Goal: Task Accomplishment & Management: Understand process/instructions

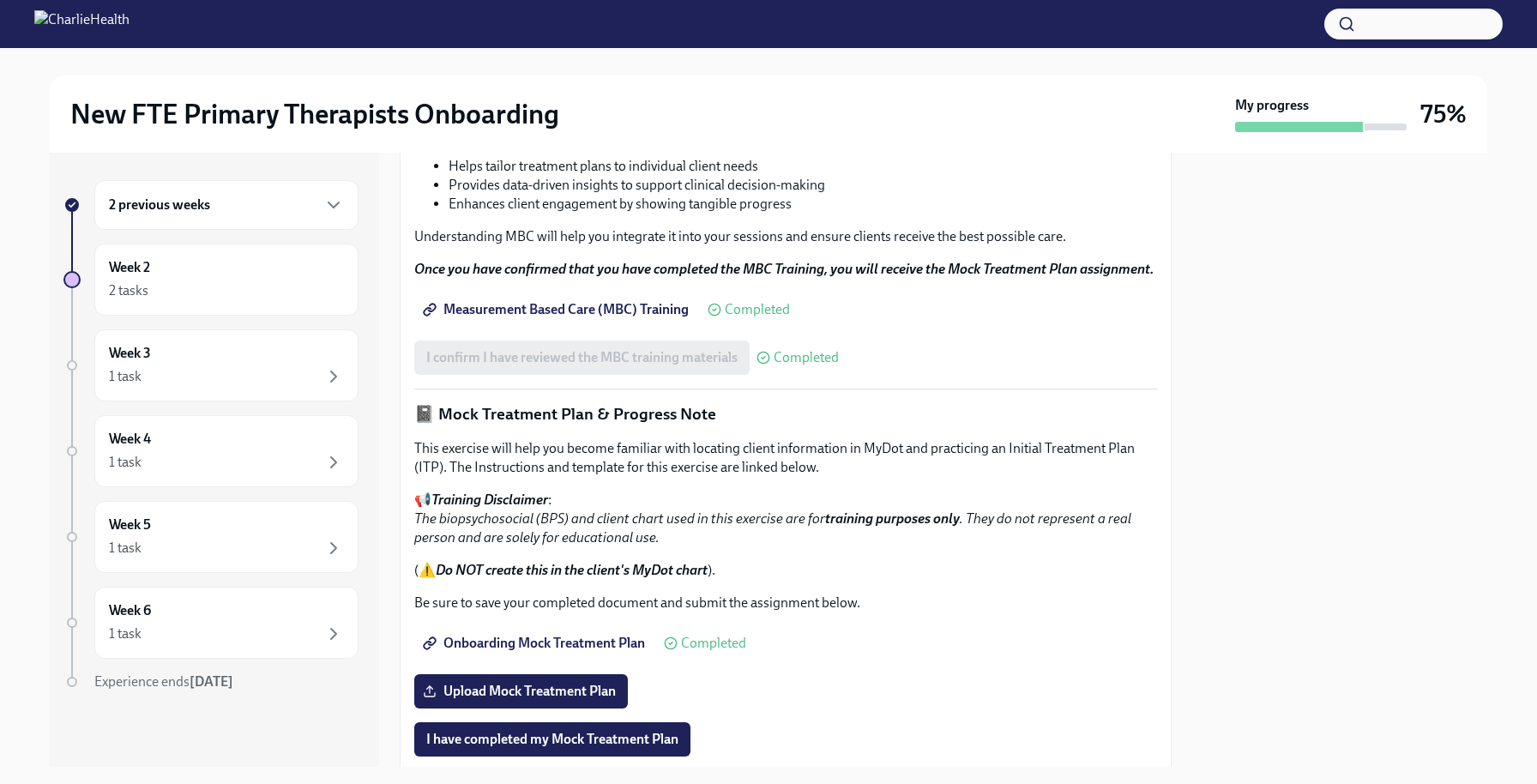
scroll to position [43, 0]
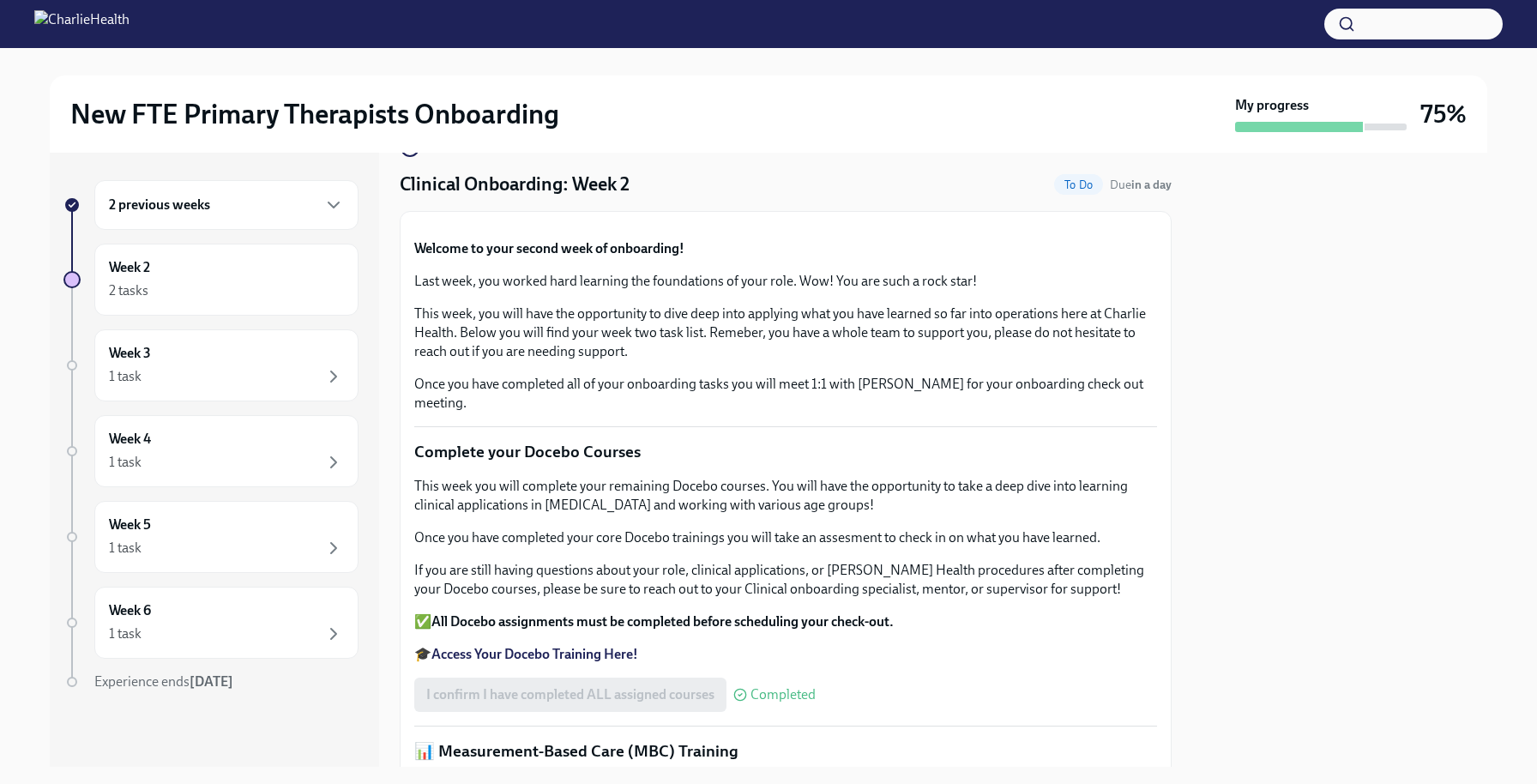
click at [260, 220] on div "2 previous weeks" at bounding box center [226, 205] width 264 height 50
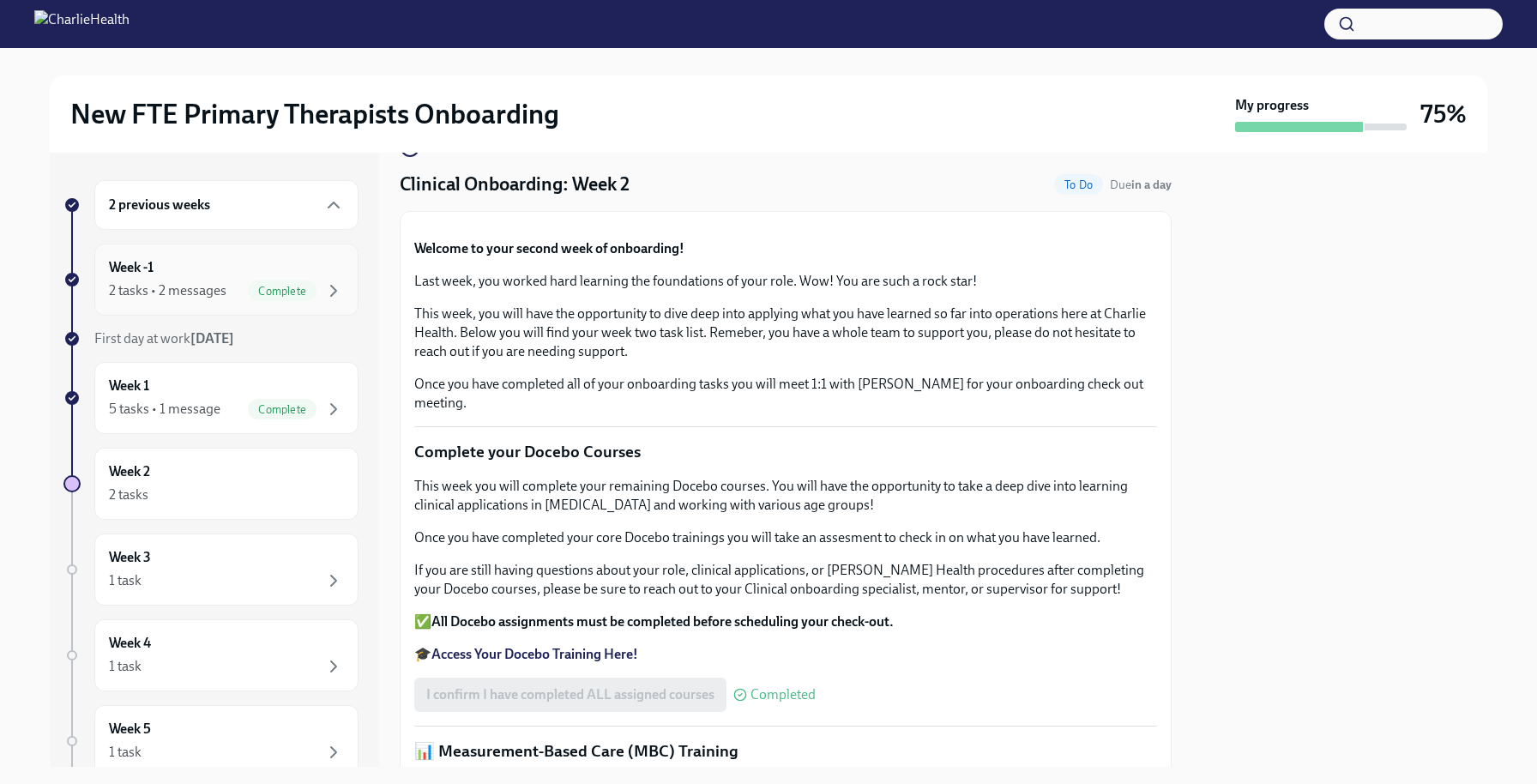
click at [207, 284] on div "2 tasks • 2 messages" at bounding box center [167, 291] width 118 height 19
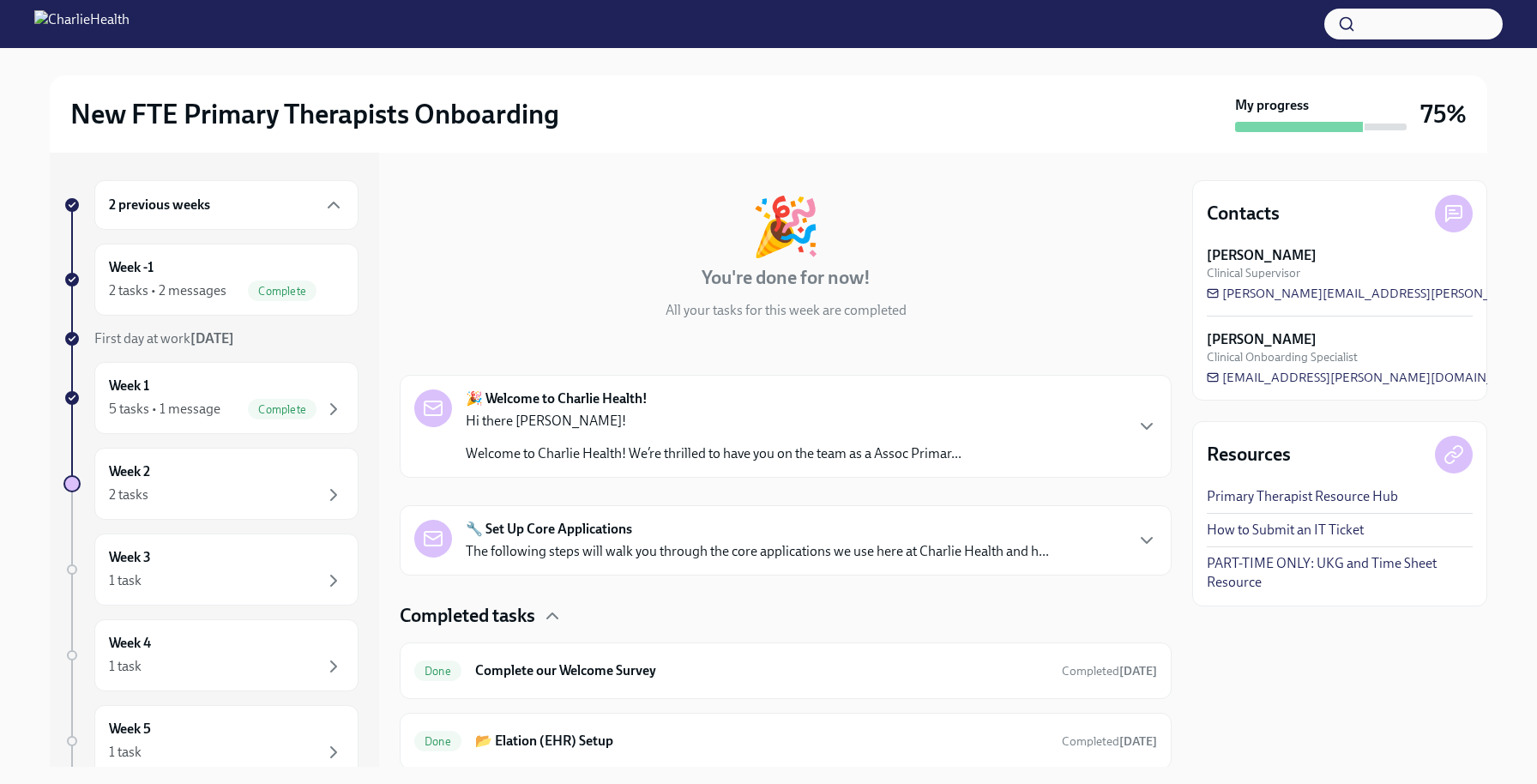
scroll to position [119, 0]
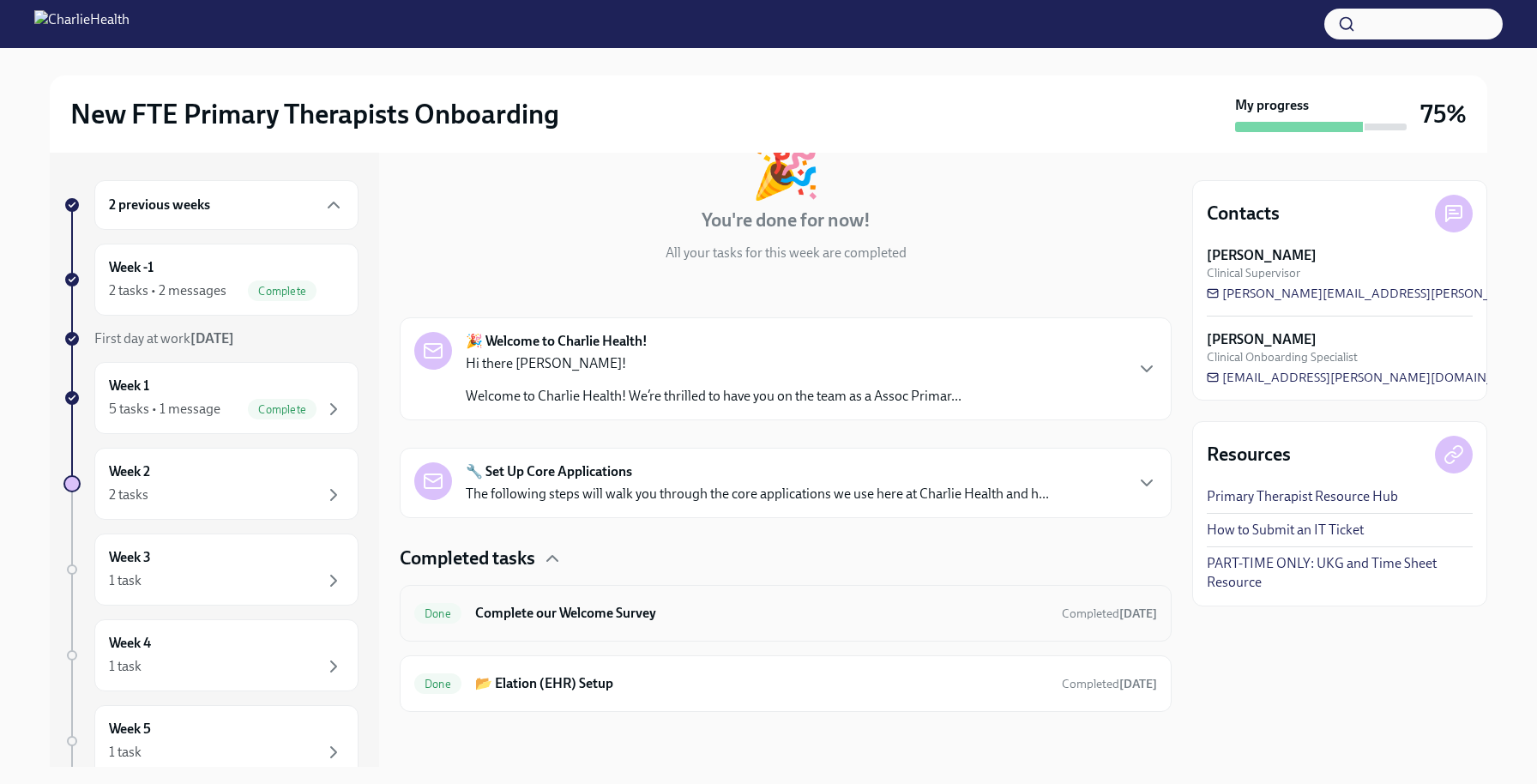
click at [694, 616] on h6 "Complete our Welcome Survey" at bounding box center [761, 613] width 573 height 19
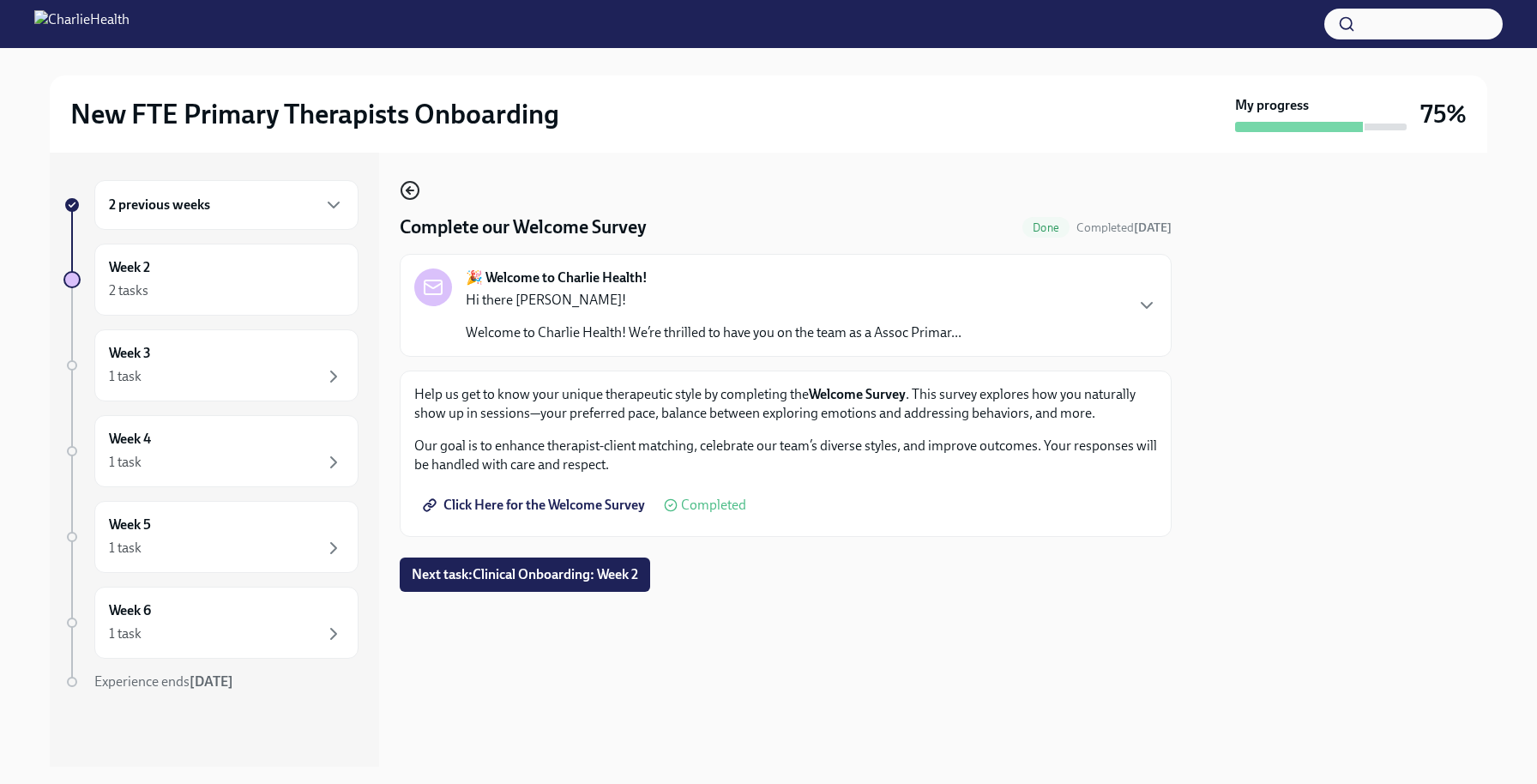
click at [406, 187] on icon "button" at bounding box center [409, 190] width 20 height 20
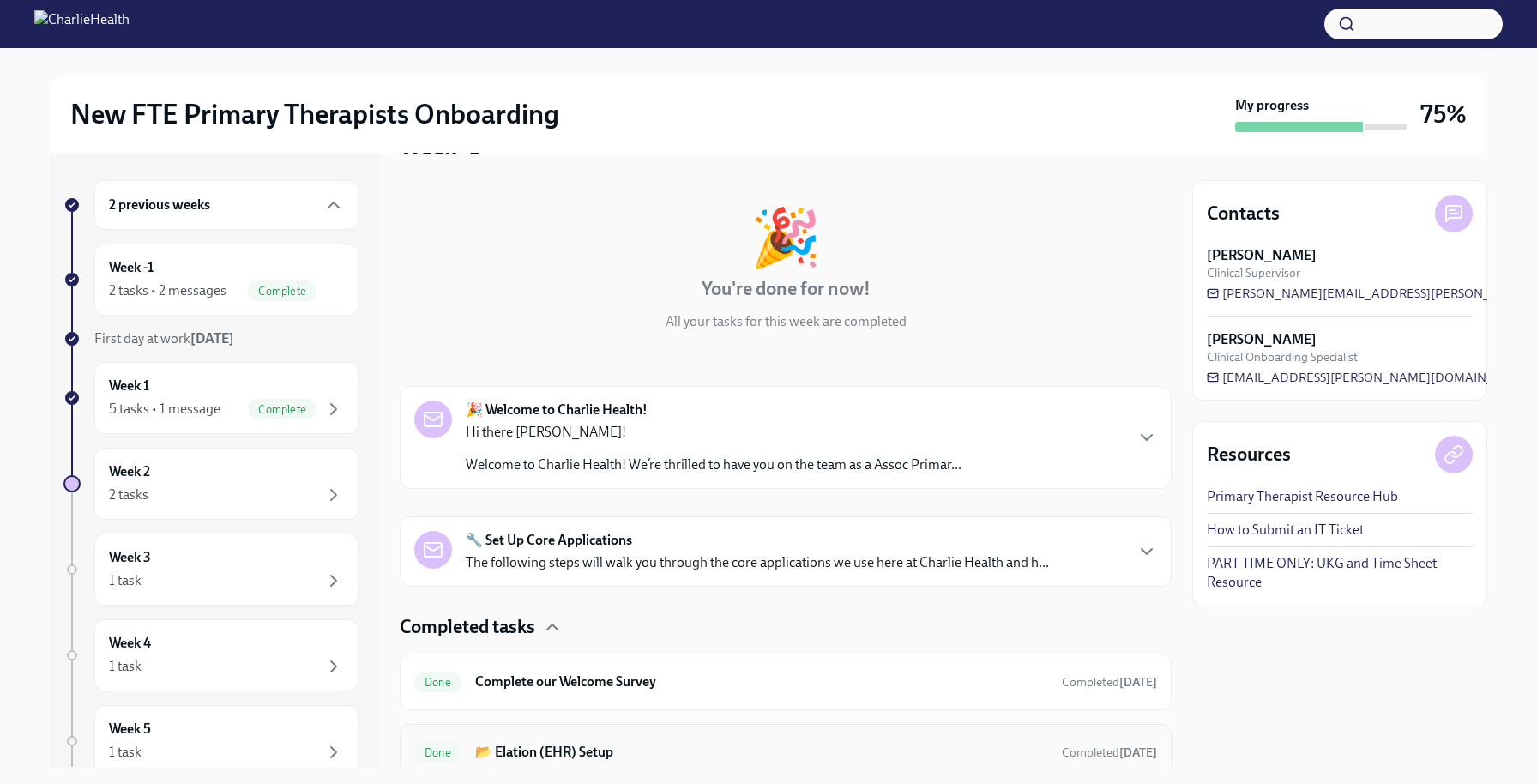
scroll to position [119, 0]
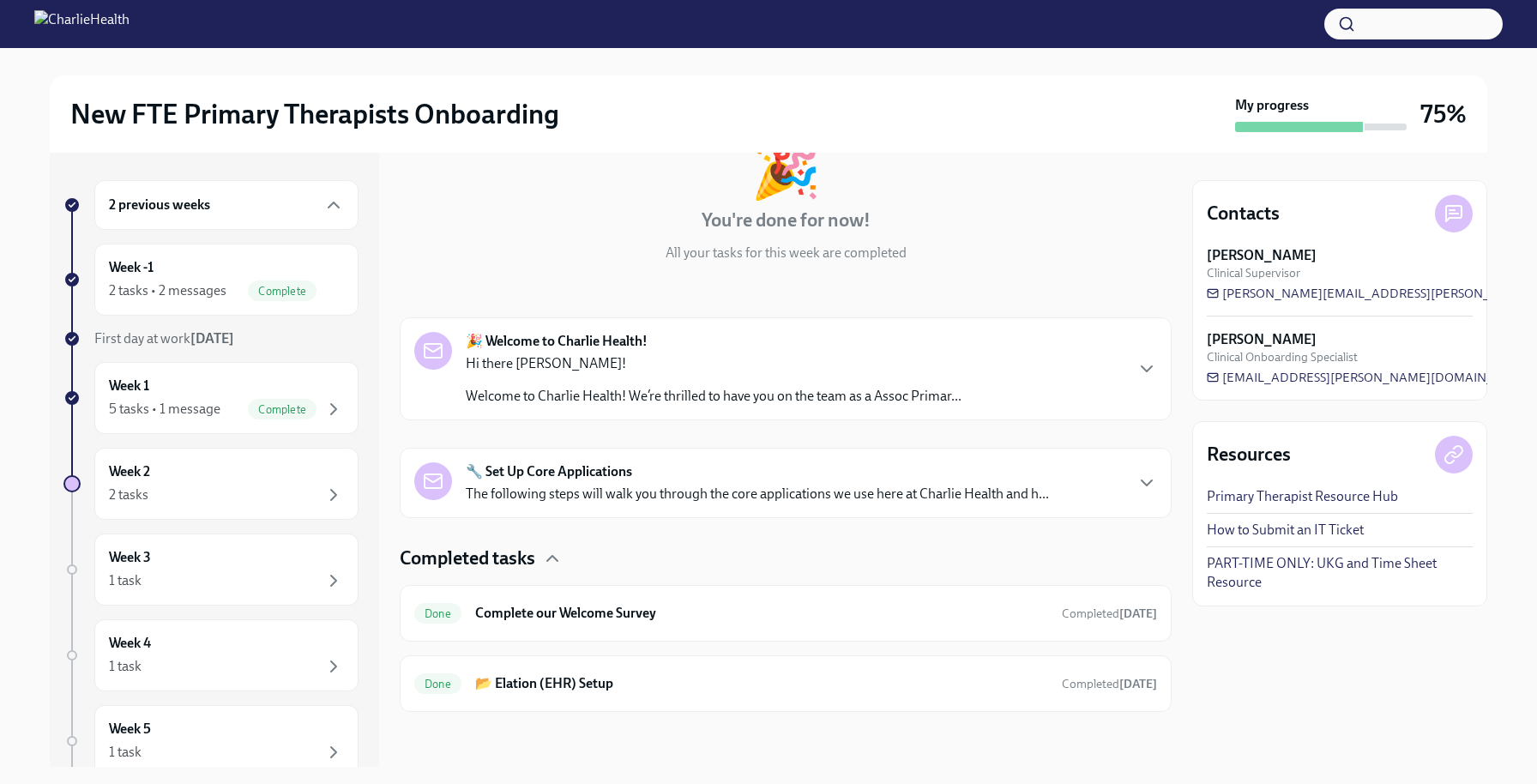
click at [719, 492] on p "The following steps will walk you through the core applications we use here at …" at bounding box center [757, 493] width 583 height 19
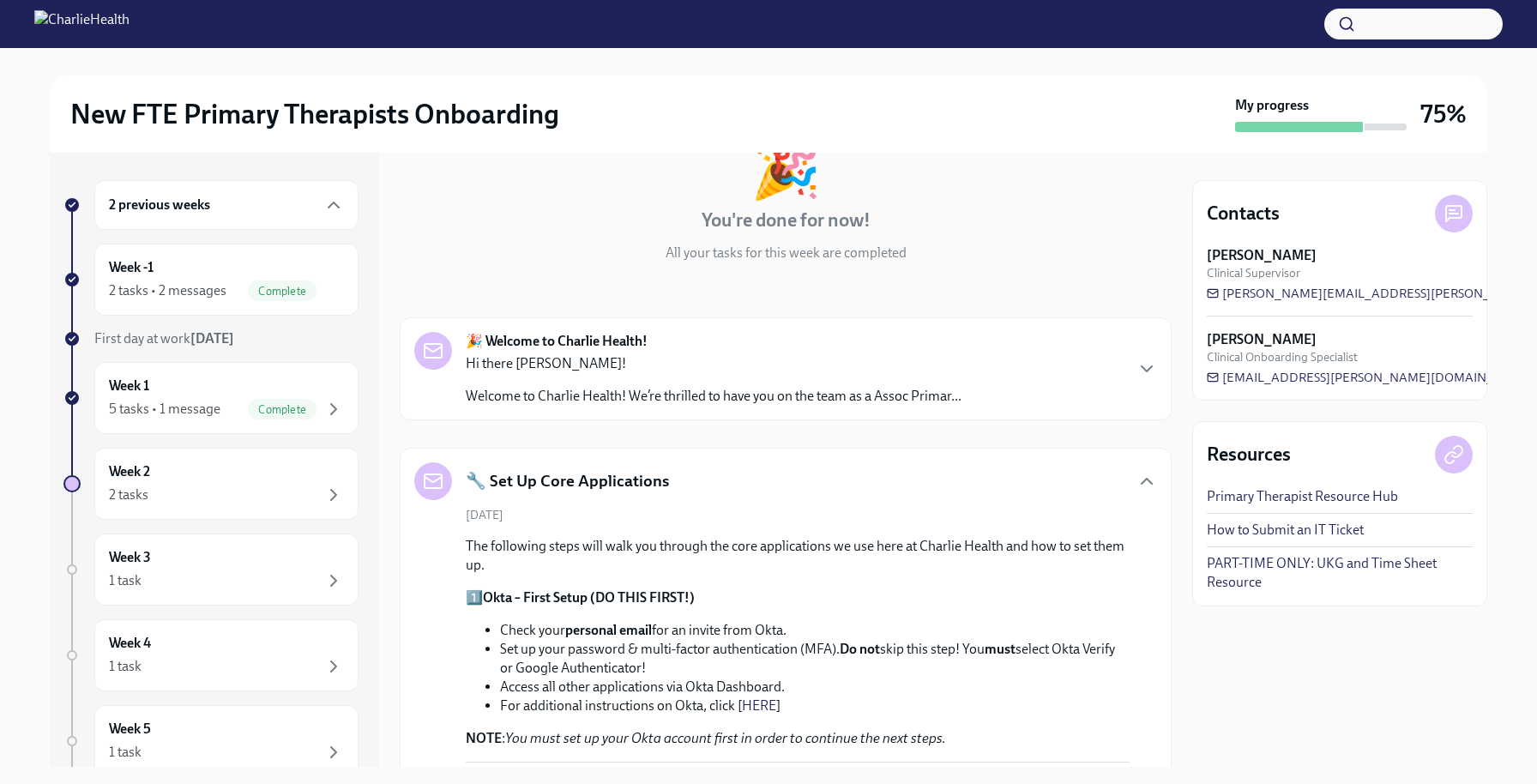
click at [726, 363] on p "Hi there [PERSON_NAME]!" at bounding box center [714, 363] width 496 height 19
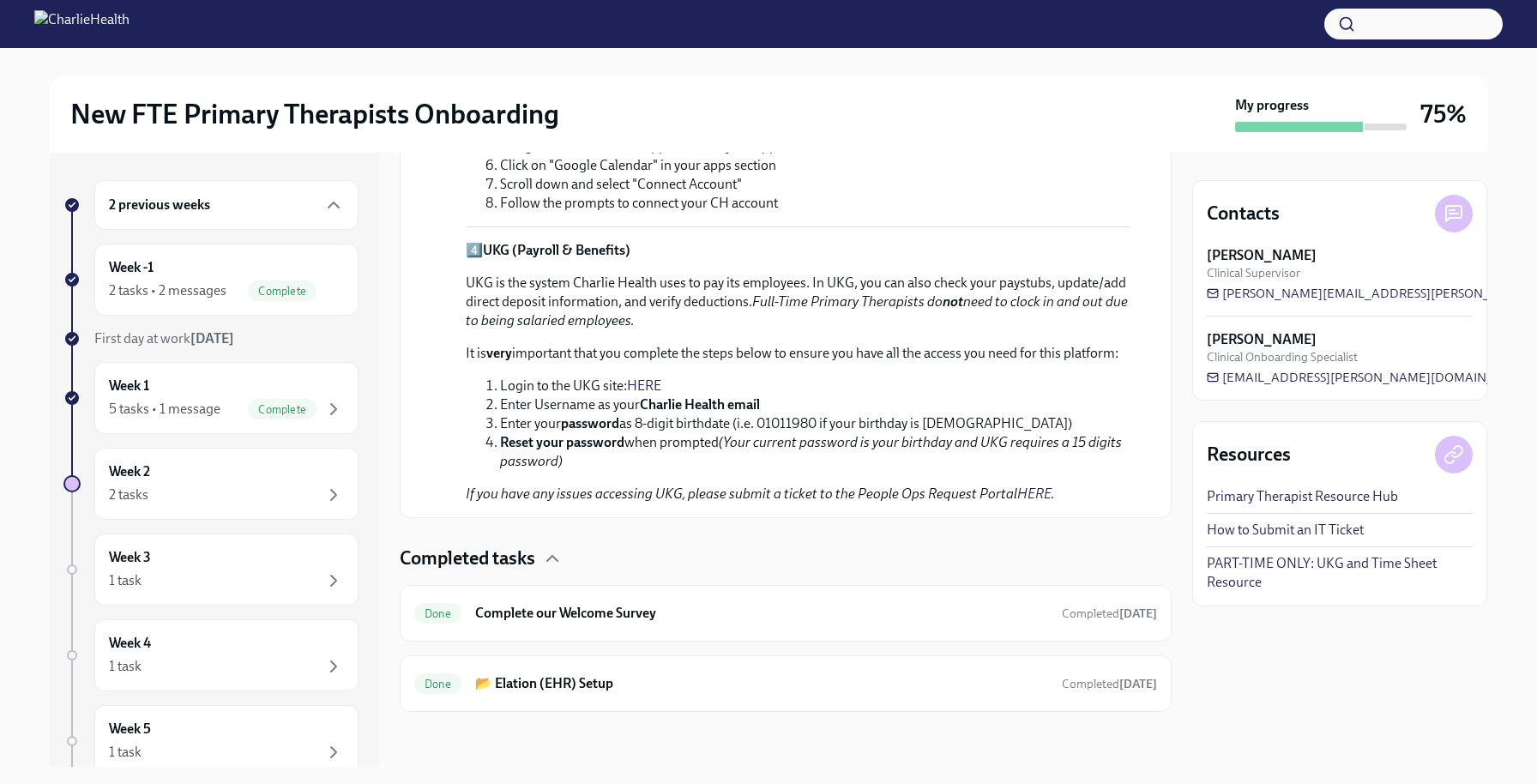
scroll to position [2164, 0]
click at [215, 268] on div "Week -1 2 tasks • 2 messages Complete" at bounding box center [226, 279] width 235 height 43
click at [248, 286] on span "Complete" at bounding box center [282, 291] width 68 height 13
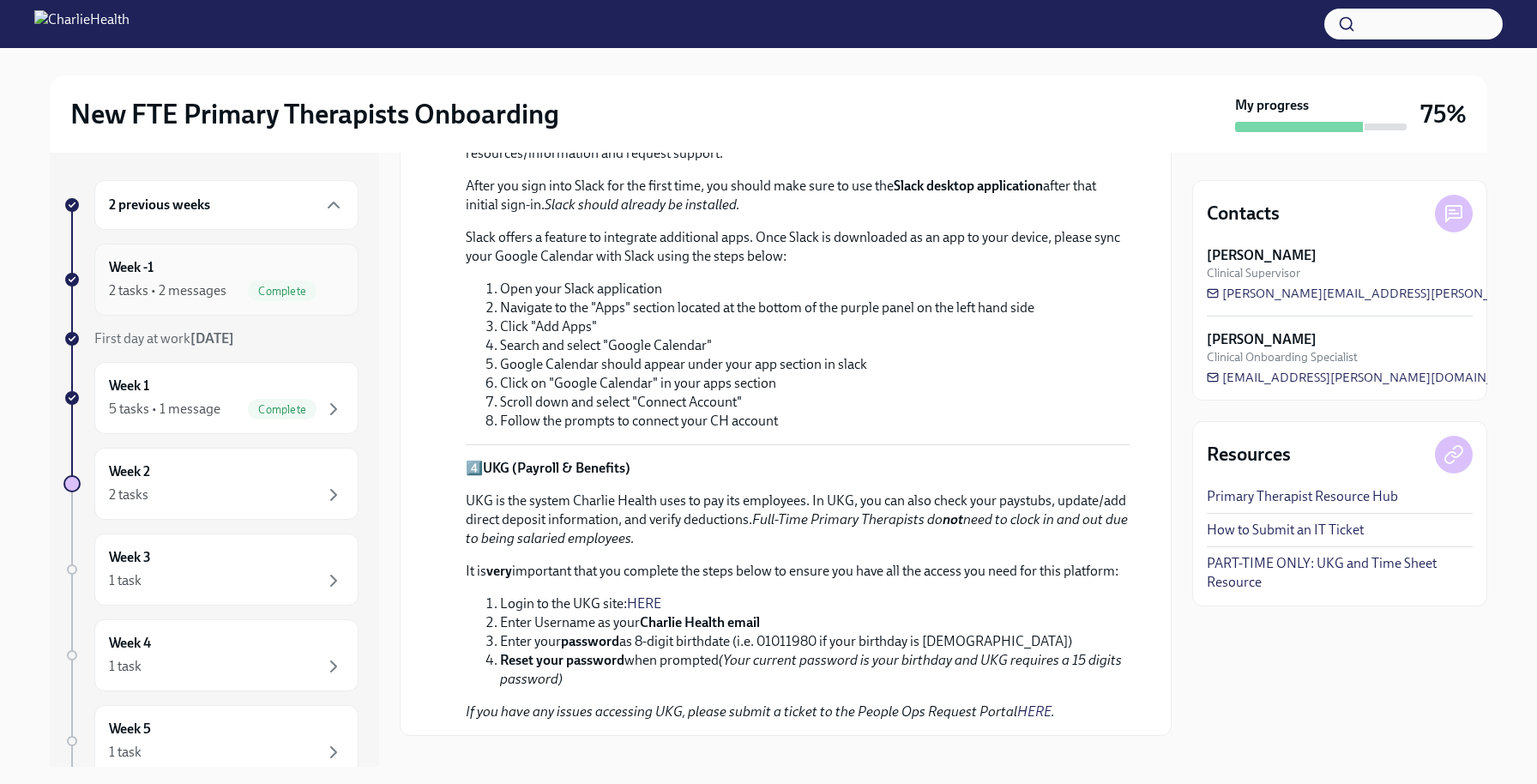
click at [203, 283] on div "2 tasks • 2 messages" at bounding box center [167, 291] width 118 height 19
click at [201, 408] on div "5 tasks • 1 message" at bounding box center [165, 408] width 112 height 19
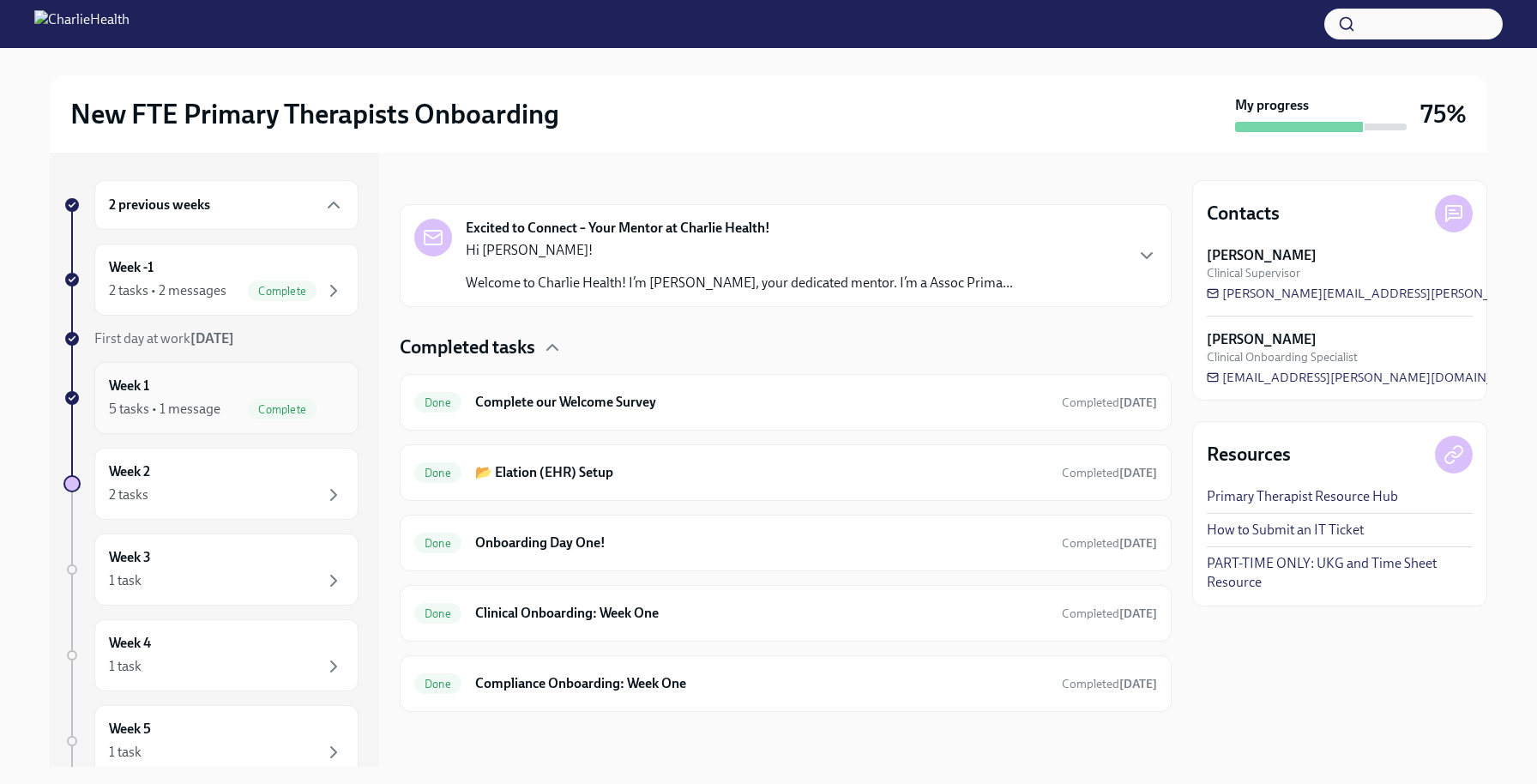
scroll to position [231, 0]
click at [646, 614] on h6 "Clinical Onboarding: Week One" at bounding box center [761, 613] width 573 height 19
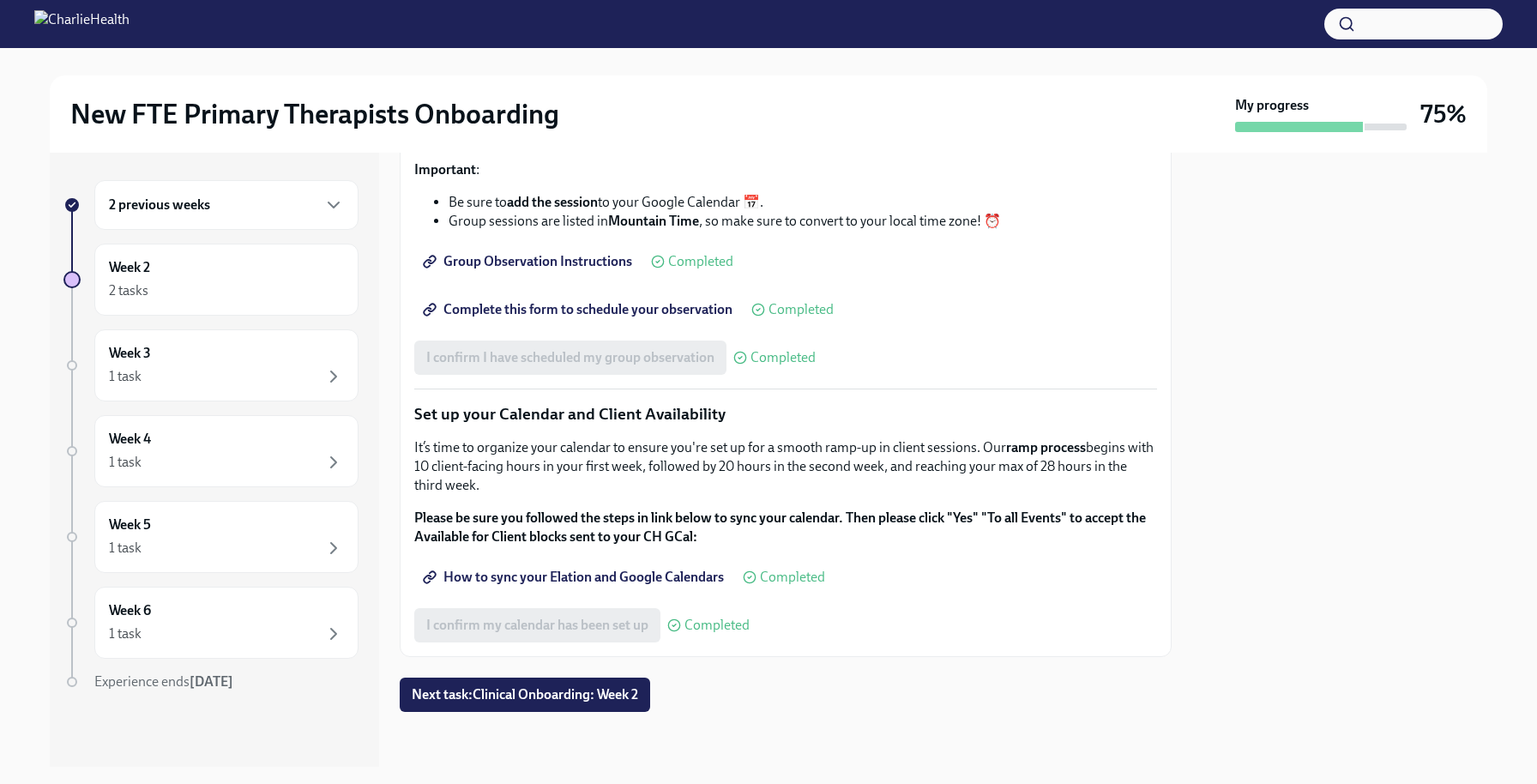
scroll to position [2395, 0]
click at [277, 207] on div "2 previous weeks" at bounding box center [226, 205] width 235 height 20
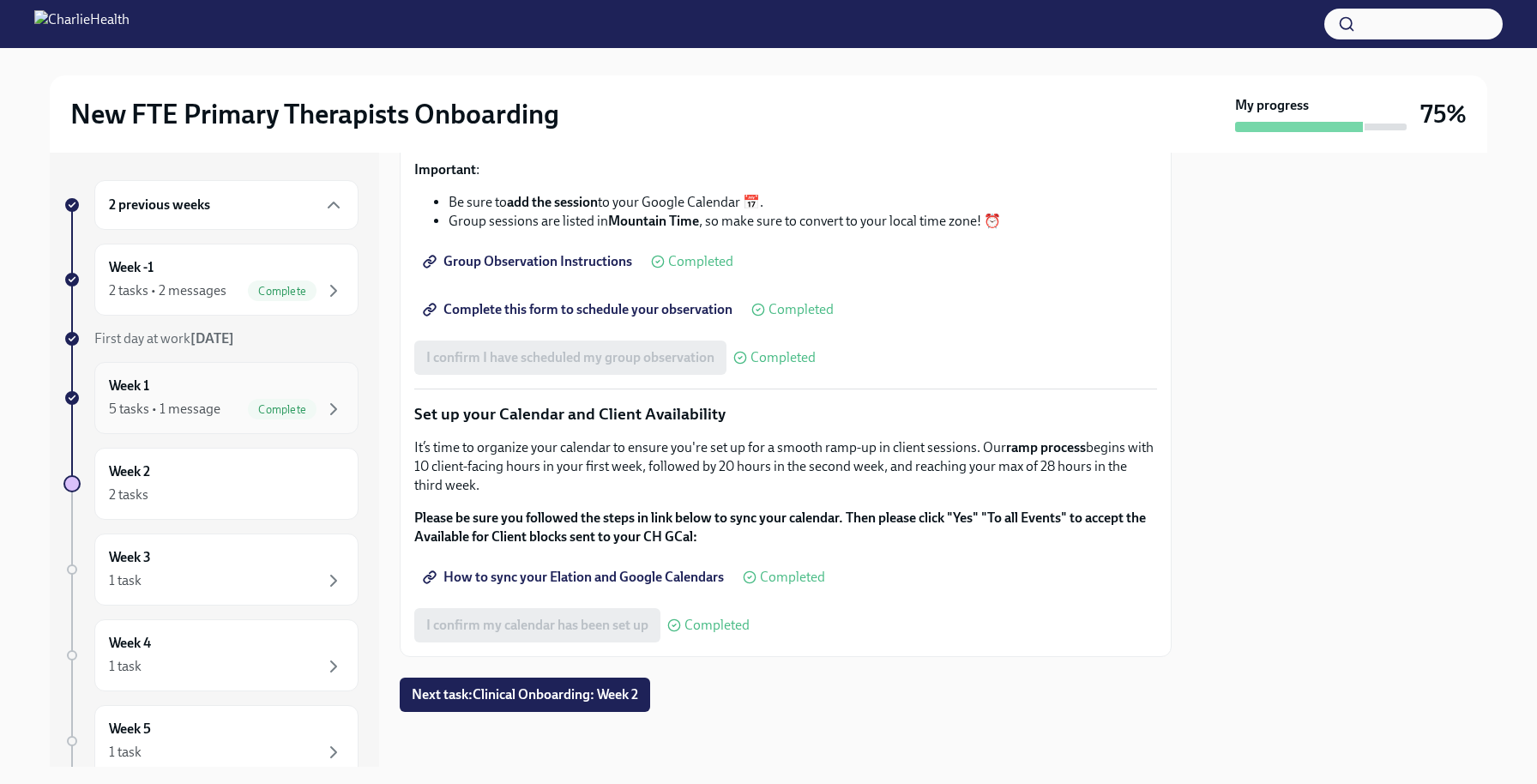
click at [257, 403] on span "Complete" at bounding box center [282, 409] width 68 height 13
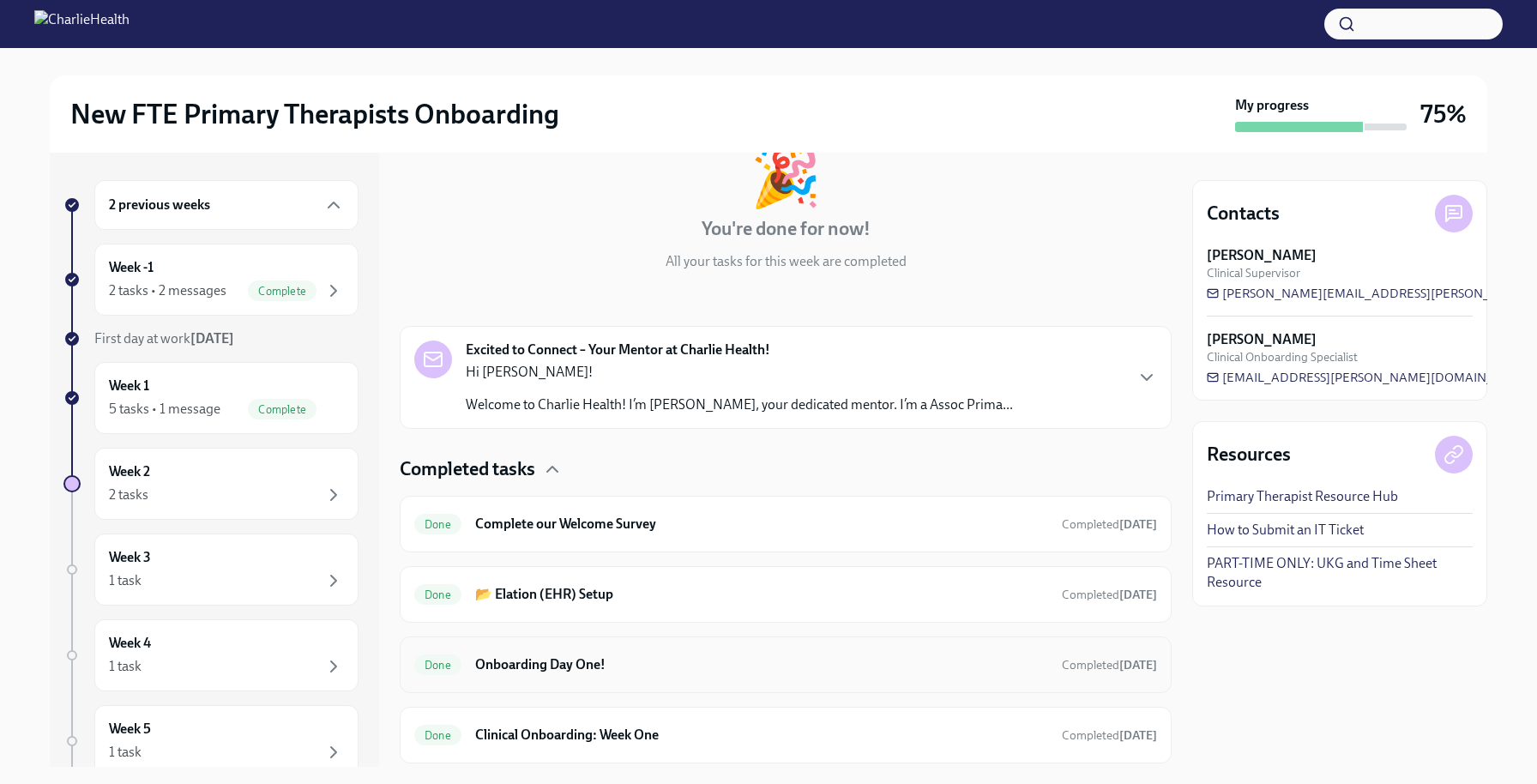
scroll to position [231, 0]
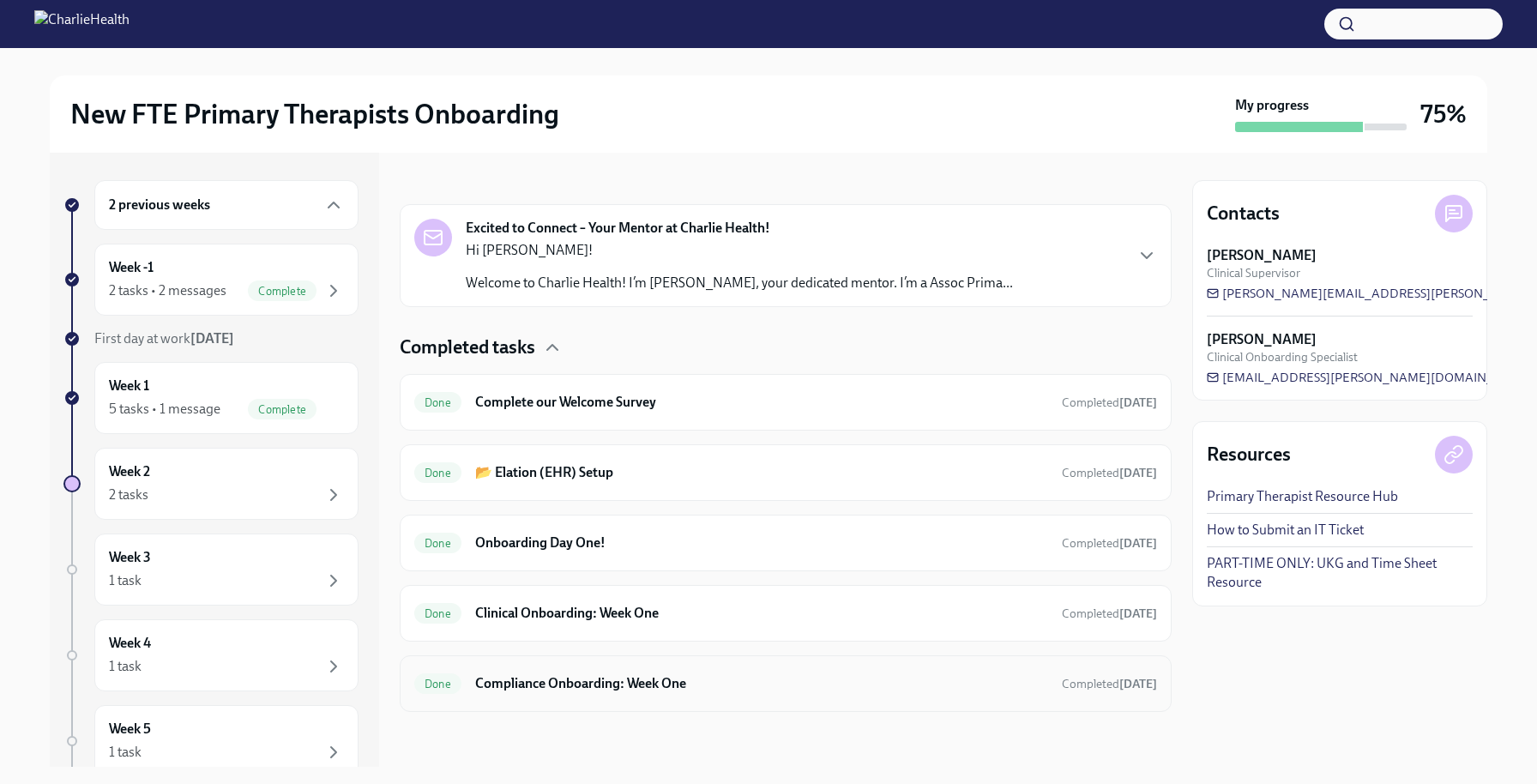
click at [661, 674] on h6 "Compliance Onboarding: Week One" at bounding box center [761, 683] width 573 height 19
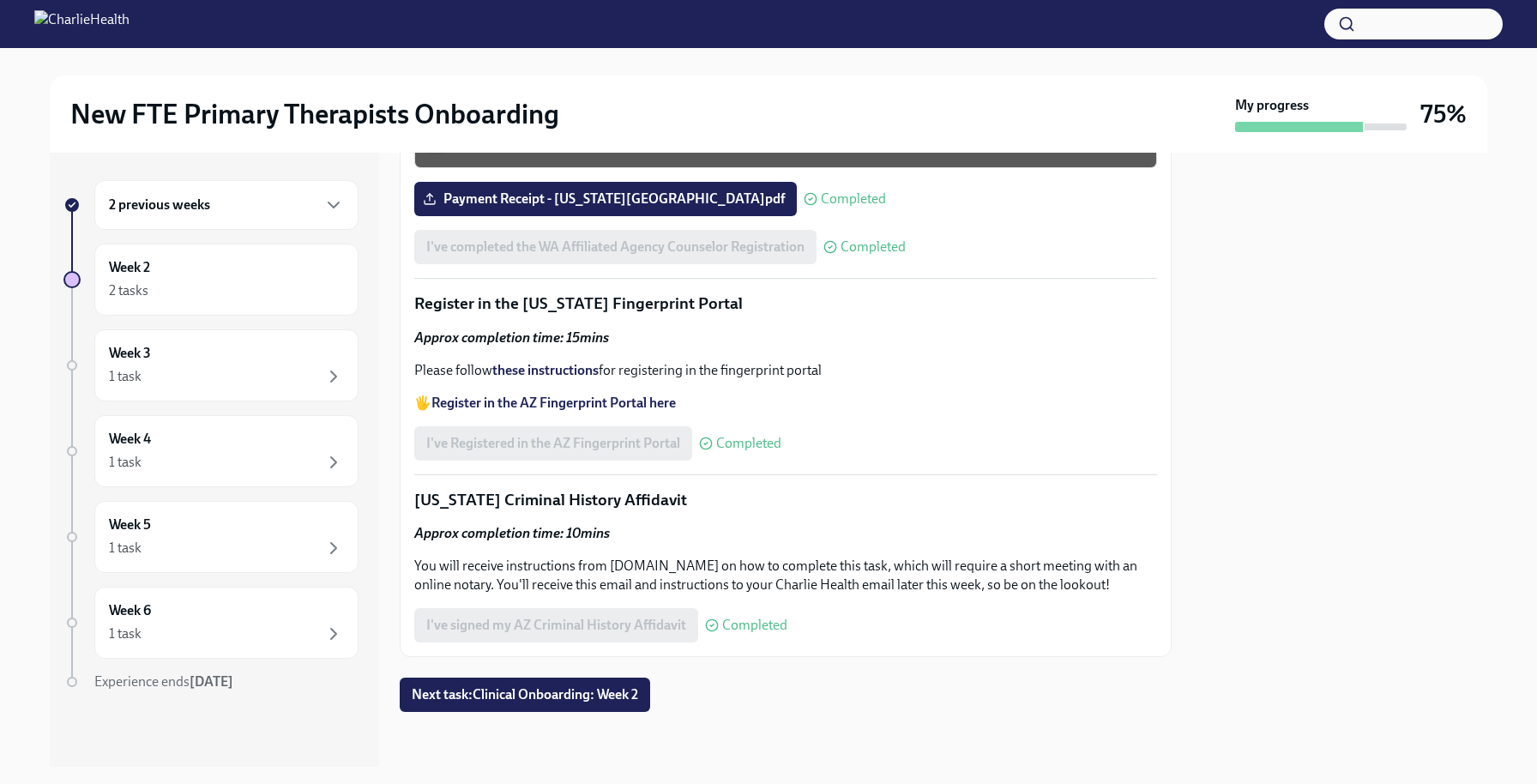
scroll to position [2239, 0]
click at [261, 289] on div "2 tasks" at bounding box center [226, 291] width 235 height 20
